Goal: Go to known website: Access a specific website the user already knows

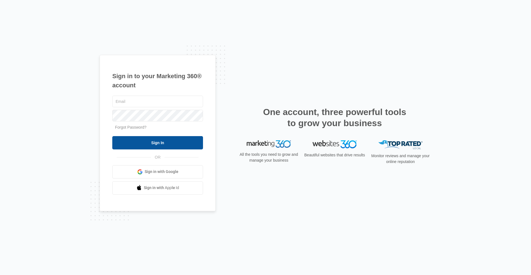
type input "[PERSON_NAME][EMAIL_ADDRESS][PERSON_NAME][DOMAIN_NAME]"
click at [156, 142] on input "Sign In" at bounding box center [157, 142] width 91 height 13
